Goal: Information Seeking & Learning: Stay updated

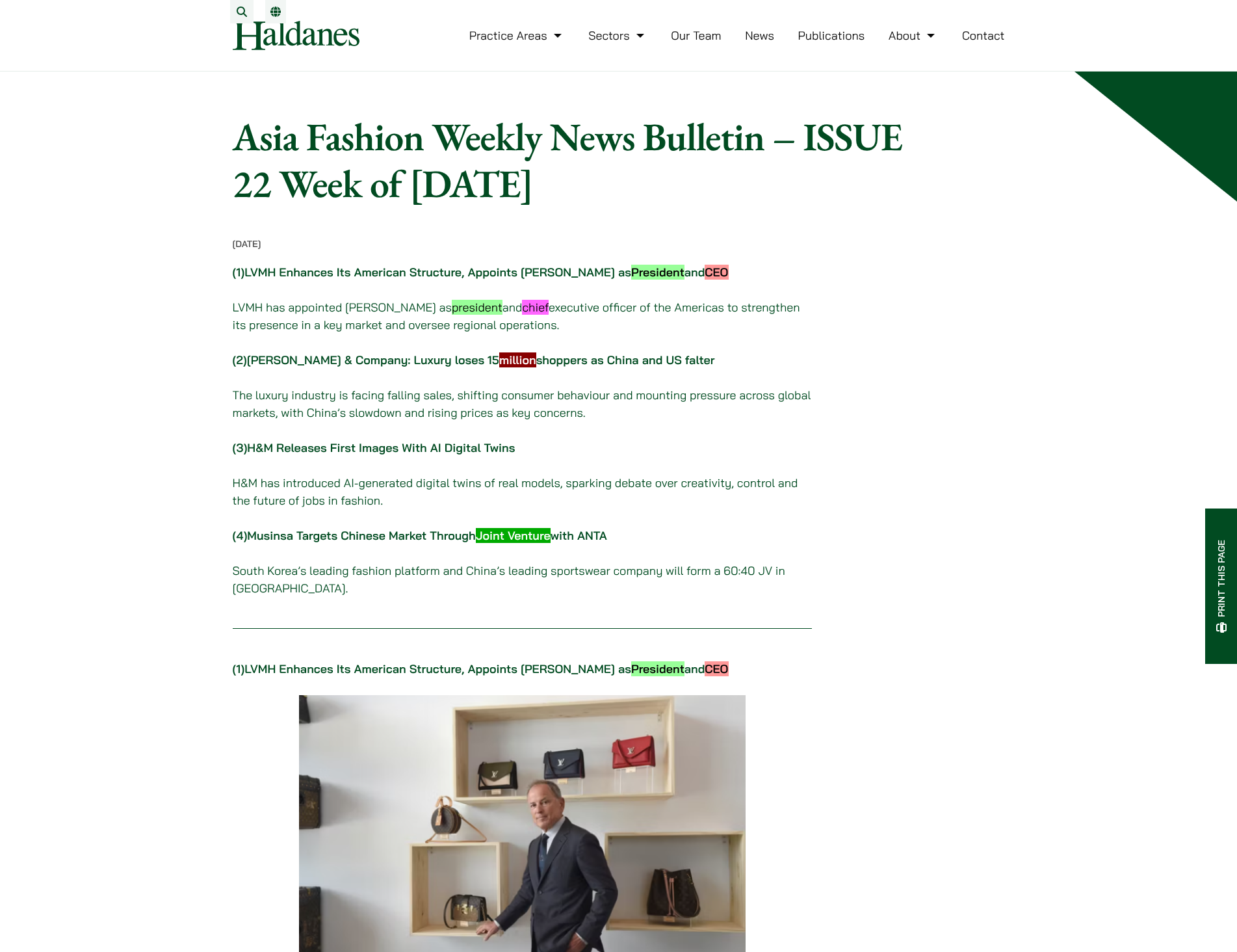
click at [375, 279] on link "LVMH Enhances Its American Structure, Appoints Michael Burke as President and C…" at bounding box center [486, 272] width 484 height 15
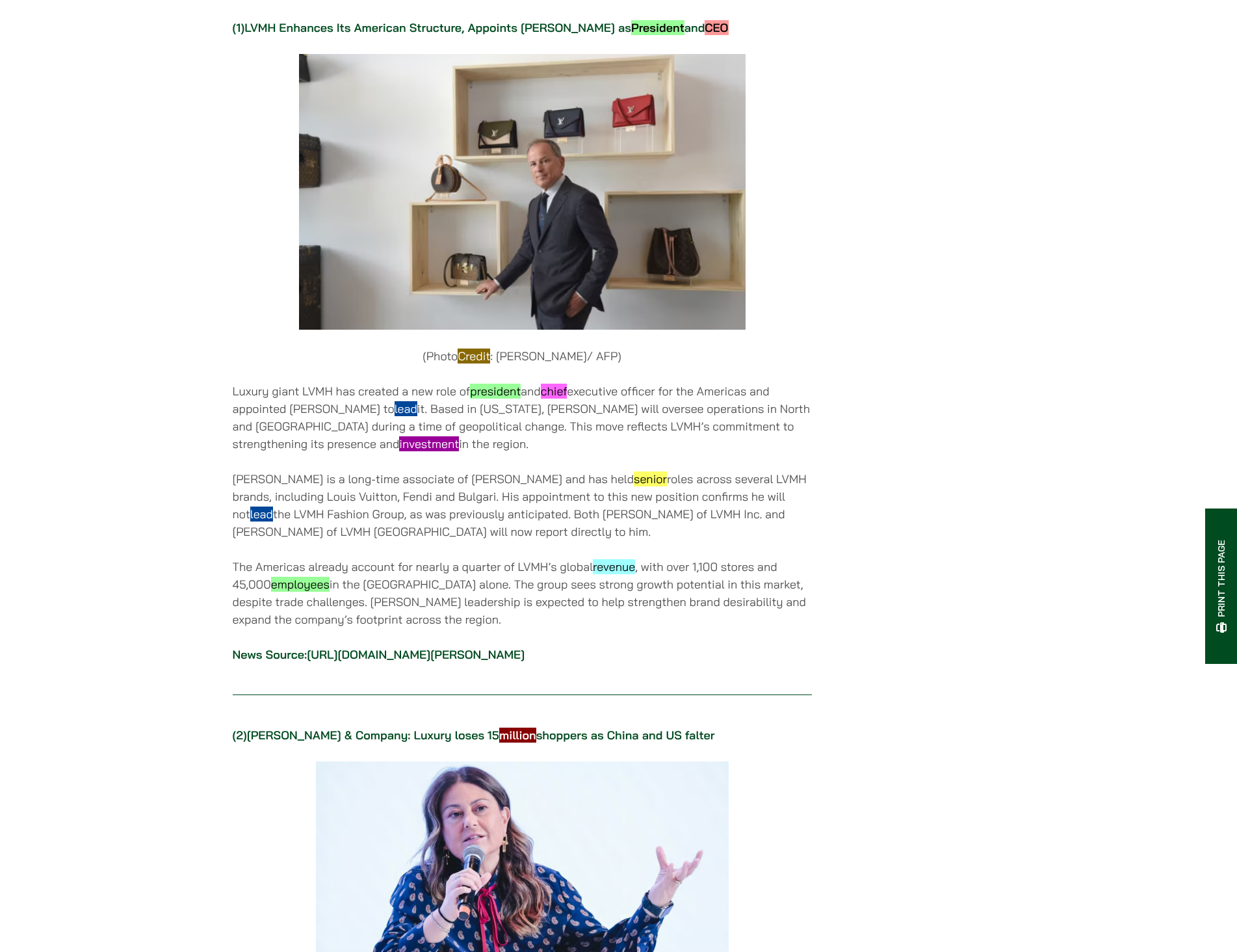
scroll to position [670, 0]
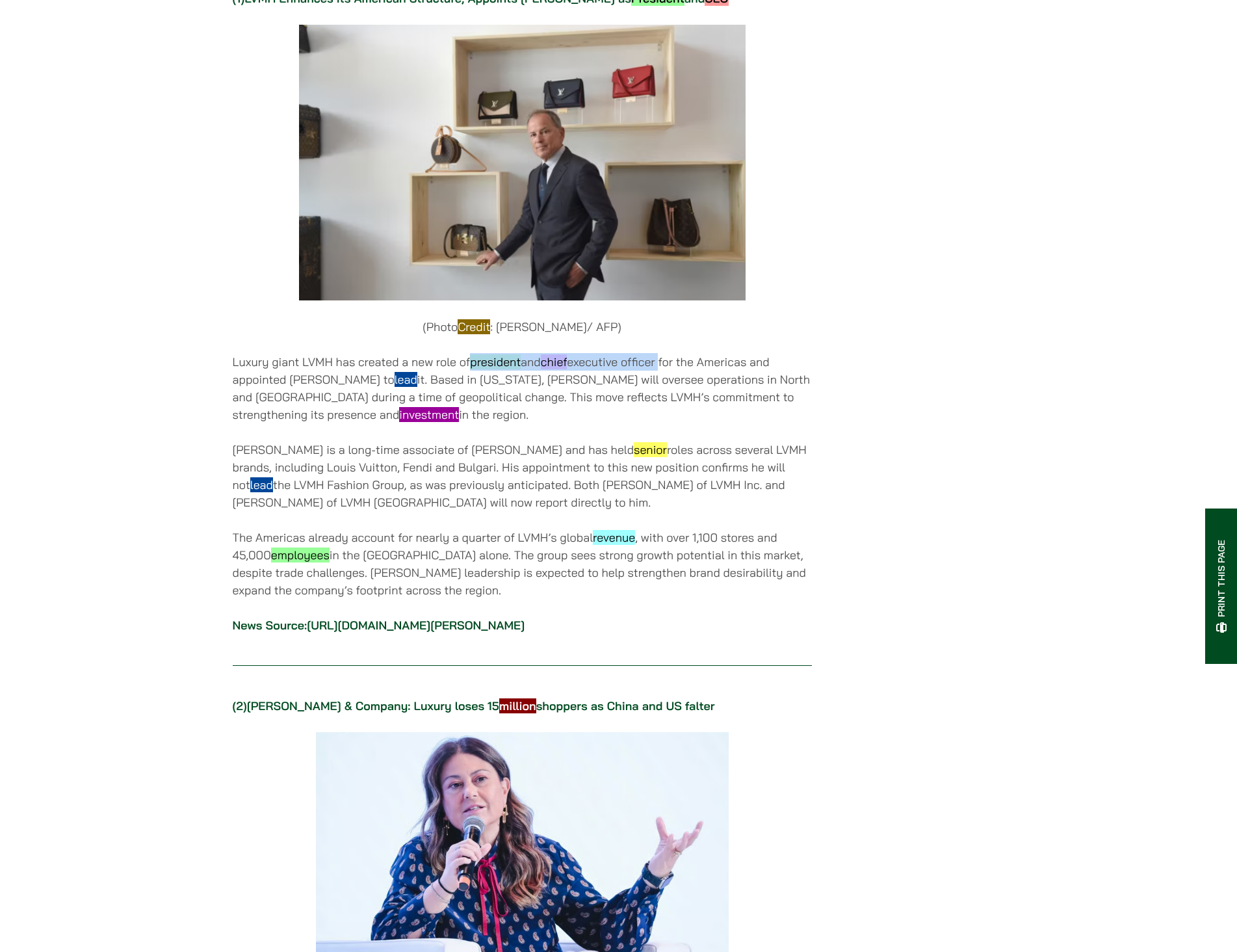
drag, startPoint x: 479, startPoint y: 367, endPoint x: 668, endPoint y: 371, distance: 189.0
click at [668, 371] on p "Luxury giant LVMH has created a new role of president and chief executive offic…" at bounding box center [523, 388] width 579 height 70
drag, startPoint x: 322, startPoint y: 372, endPoint x: 758, endPoint y: 372, distance: 436.0
click at [758, 372] on p "Luxury giant LVMH has created a new role of president and chief executive offic…" at bounding box center [523, 388] width 579 height 70
copy p "LVMH has created a new role of president and chief executive officer for the Am…"
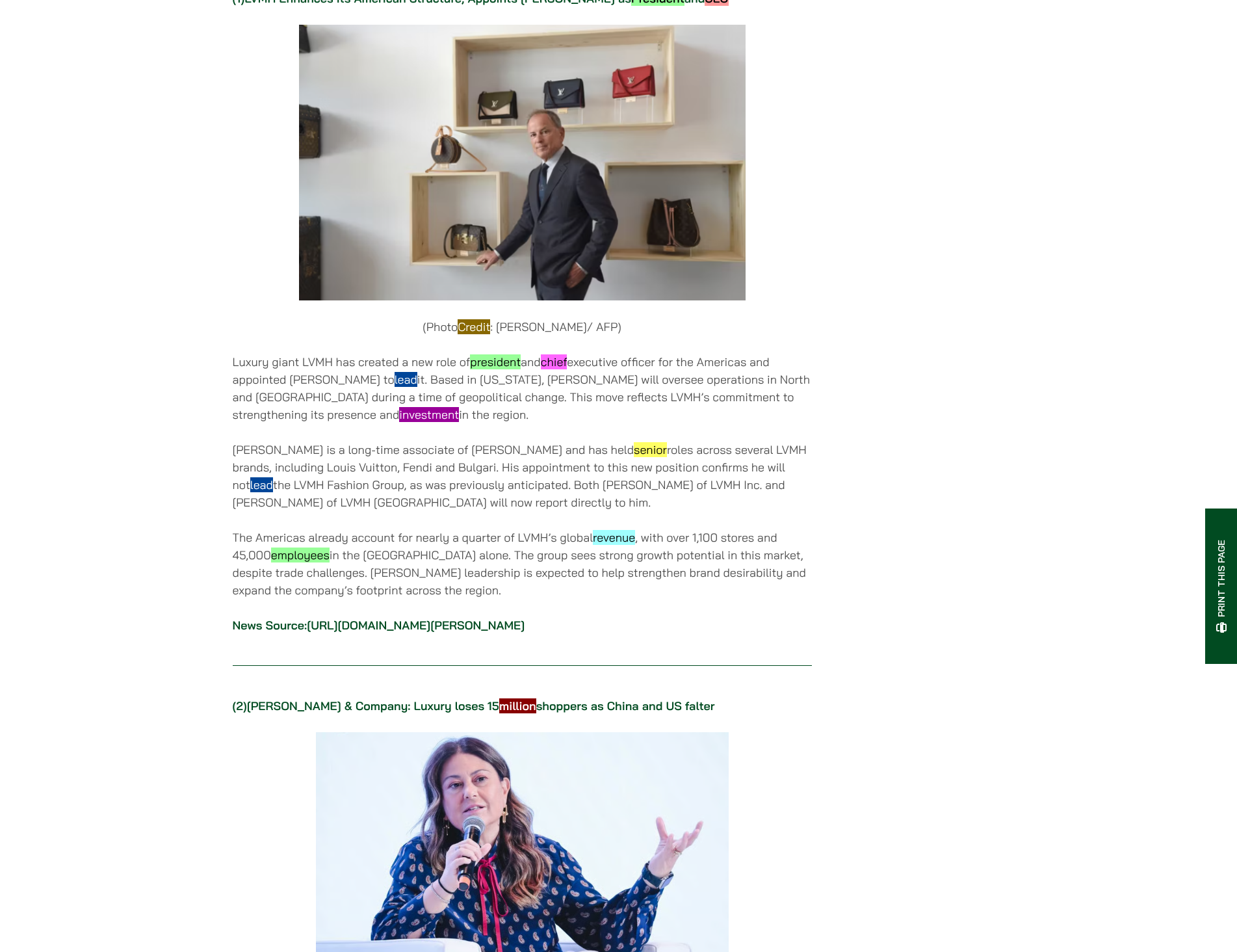
click at [542, 407] on p "Luxury giant LVMH has created a new role of president and chief executive offic…" at bounding box center [523, 388] width 579 height 70
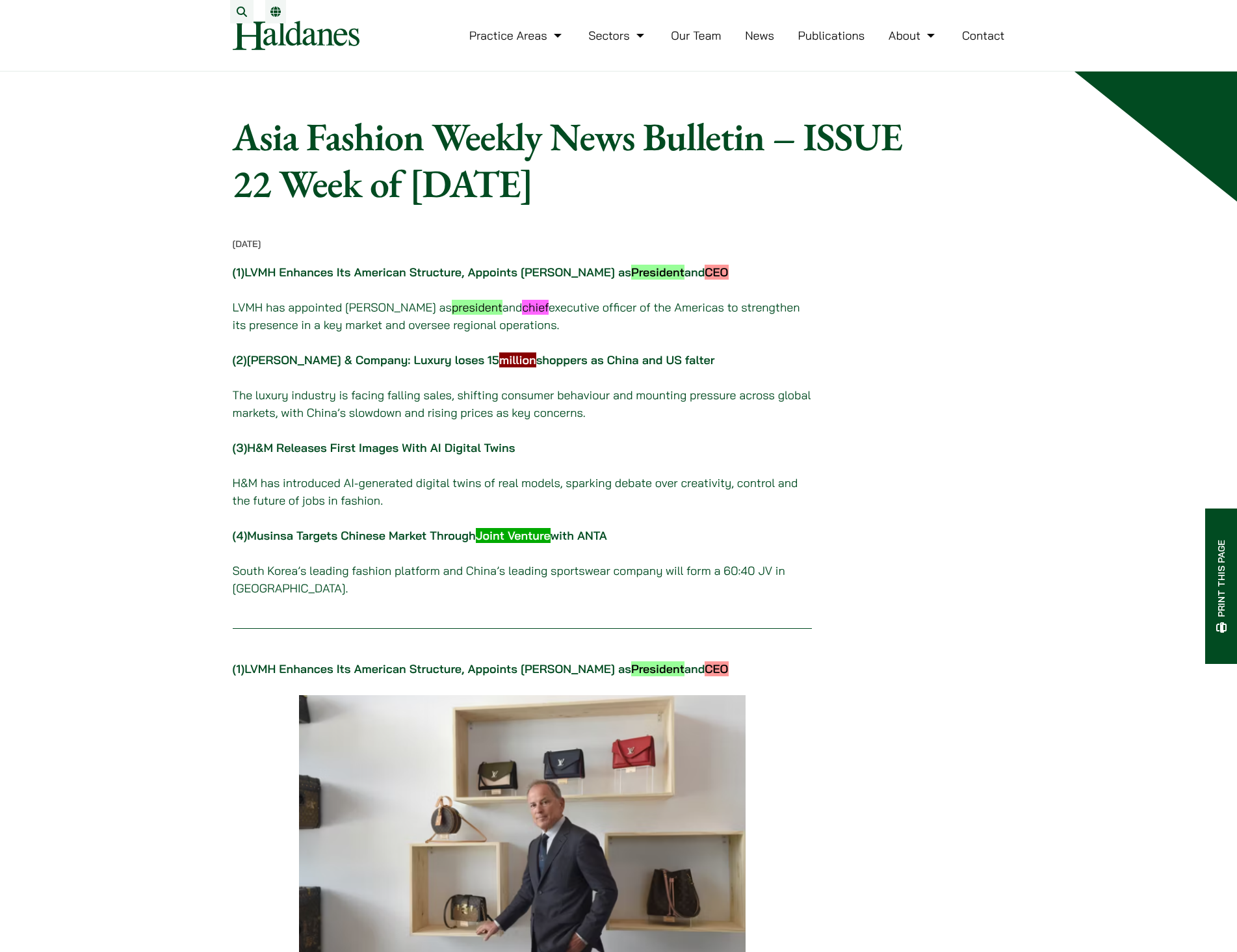
scroll to position [567, 0]
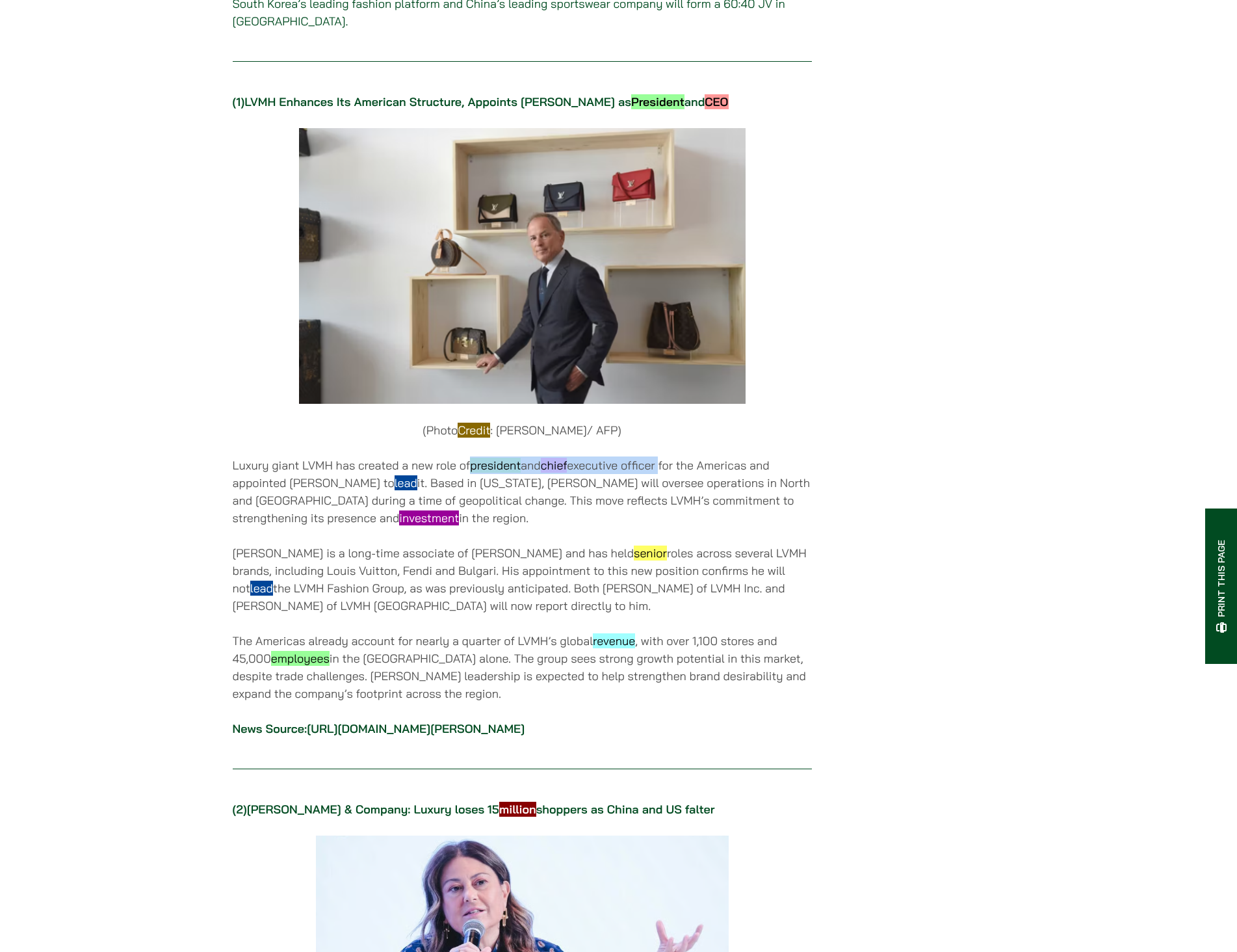
drag, startPoint x: 473, startPoint y: 476, endPoint x: 666, endPoint y: 477, distance: 193.0
click at [666, 477] on p "Luxury giant LVMH has created a new role of president and chief executive offic…" at bounding box center [523, 492] width 579 height 70
copy p "president and chief executive officer"
click at [727, 476] on p "Luxury giant LVMH has created a new role of president and chief executive offic…" at bounding box center [523, 492] width 579 height 70
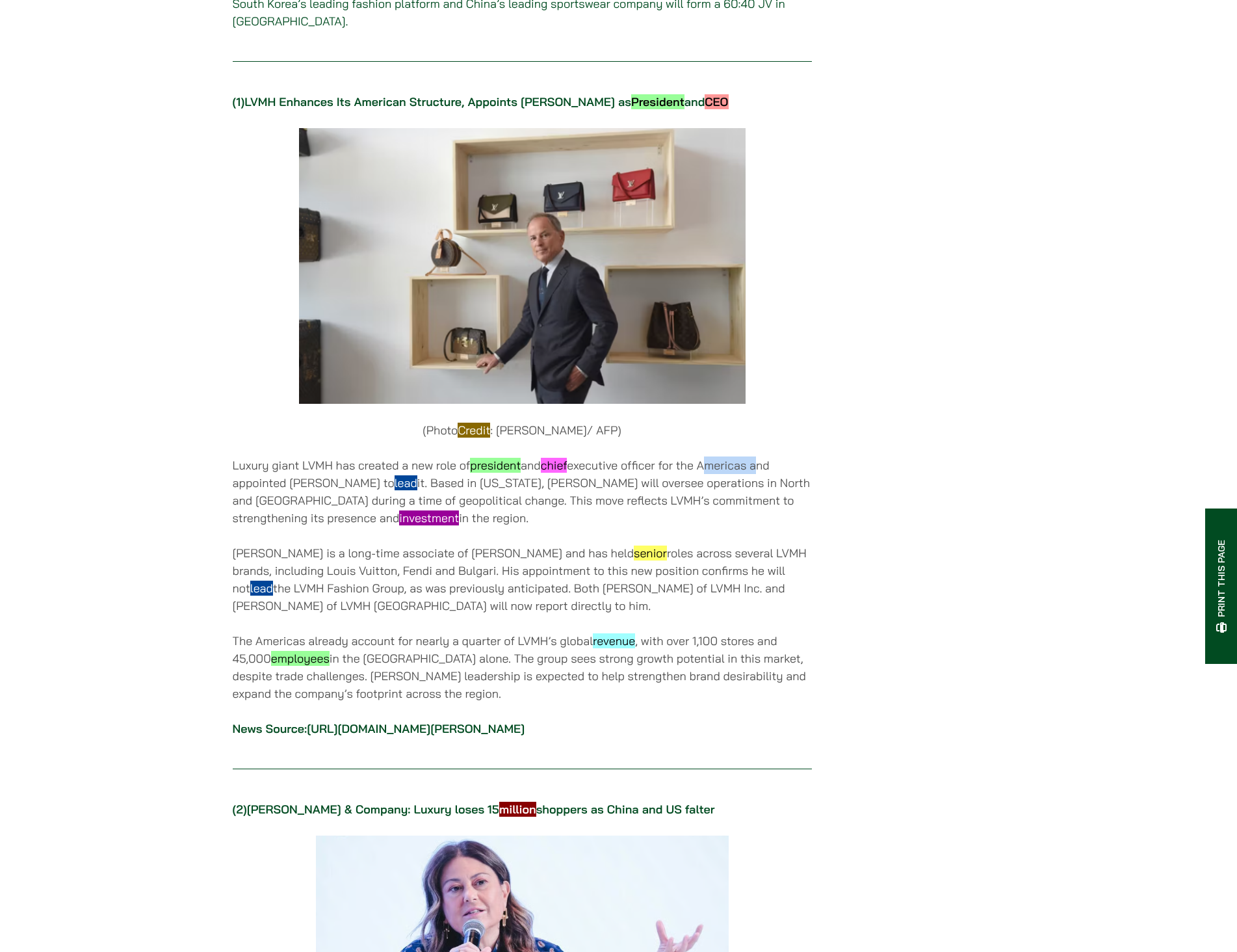
click at [727, 476] on p "Luxury giant LVMH has created a new role of president and chief executive offic…" at bounding box center [523, 492] width 579 height 70
copy p "Americas"
